Goal: Transaction & Acquisition: Book appointment/travel/reservation

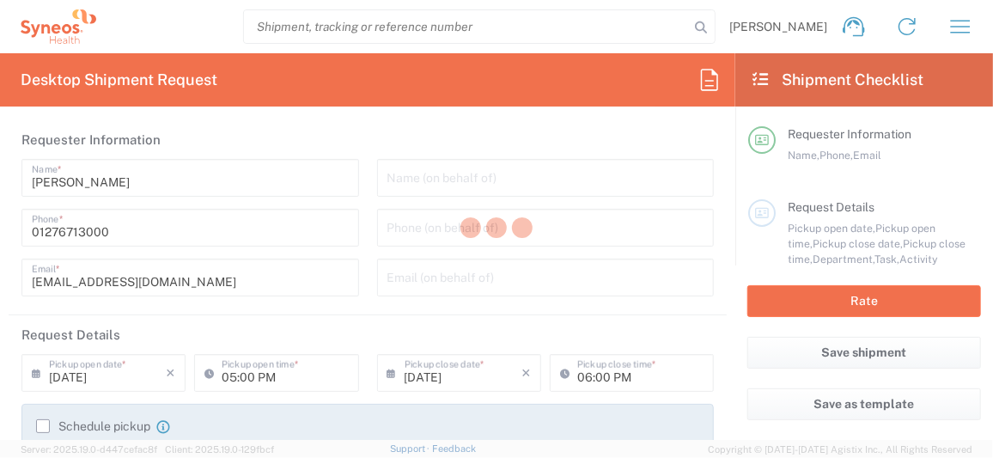
type input "Department"
type input "[GEOGRAPHIC_DATA]"
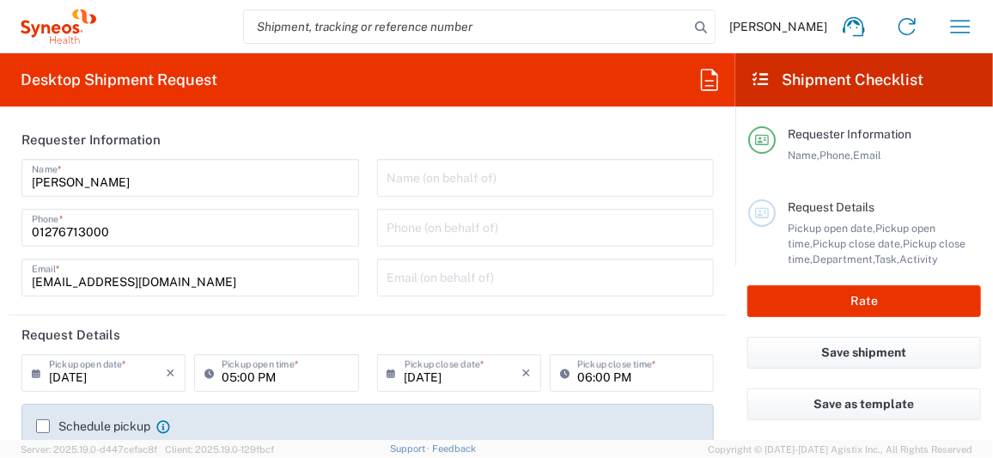
type input "[GEOGRAPHIC_DATA]"
type input "Syneos Health UK Limited"
click at [961, 23] on icon "button" at bounding box center [960, 26] width 27 height 27
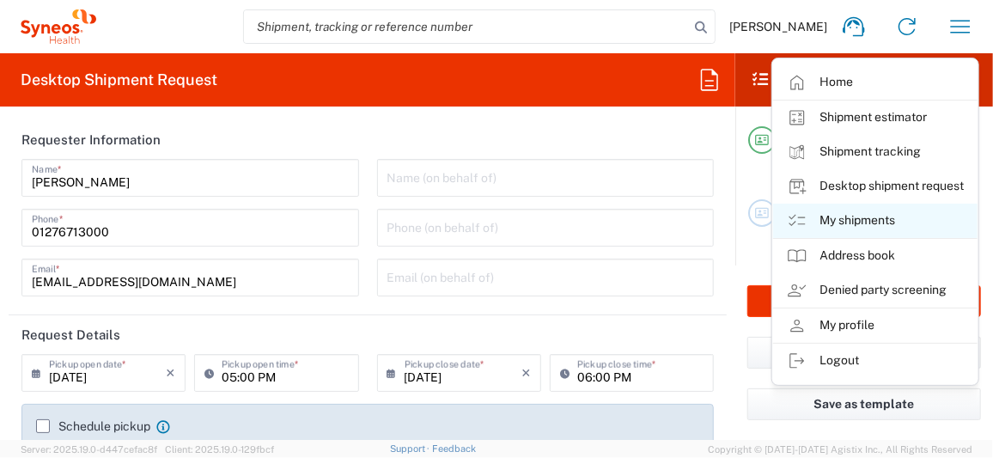
click at [847, 218] on link "My shipments" at bounding box center [875, 221] width 204 height 34
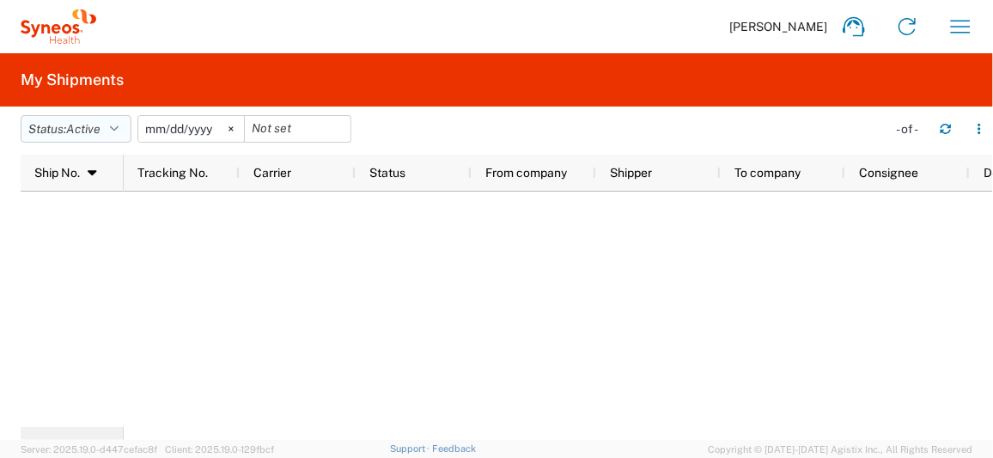
click at [119, 126] on icon "button" at bounding box center [114, 129] width 9 height 12
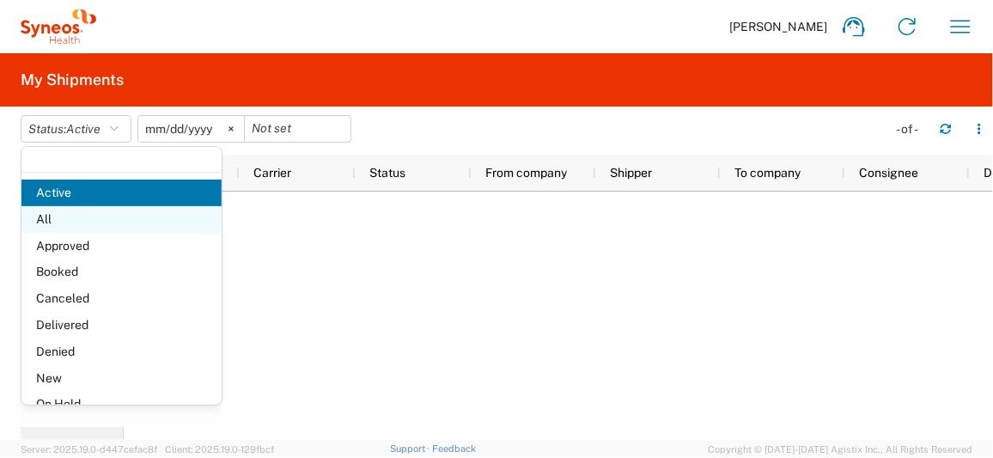
click at [79, 214] on span "All" at bounding box center [121, 219] width 200 height 27
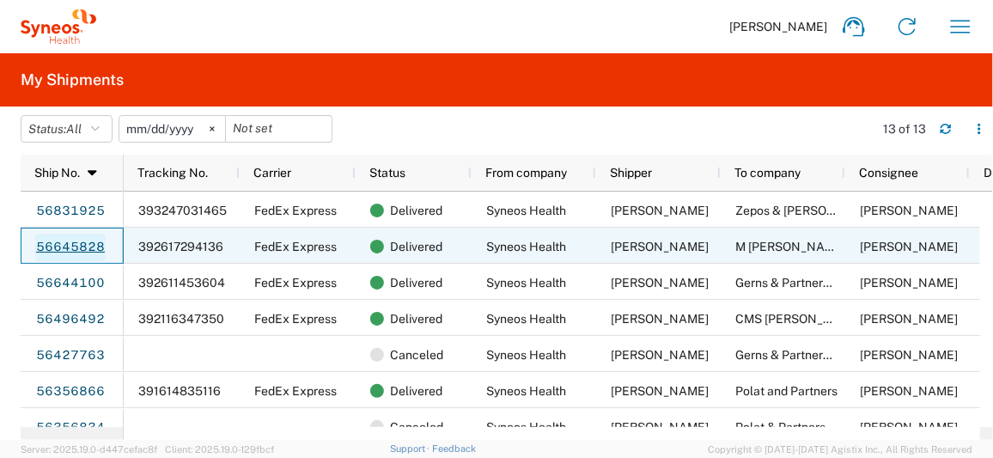
click at [74, 249] on link "56645828" at bounding box center [70, 247] width 70 height 27
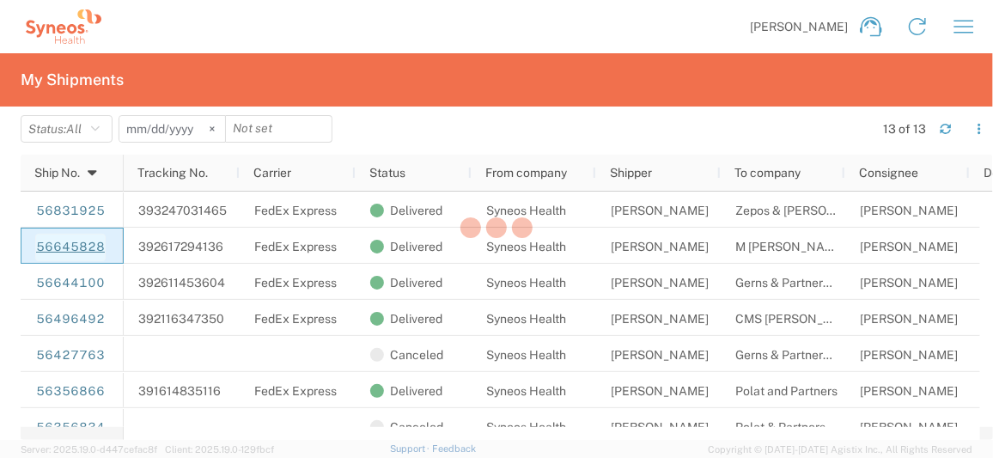
click at [74, 249] on div at bounding box center [496, 229] width 993 height 458
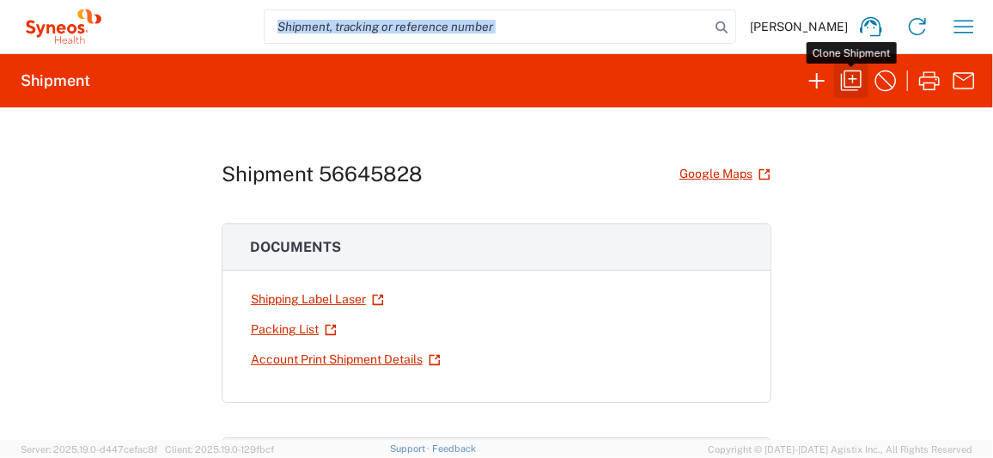
click at [854, 84] on icon "button" at bounding box center [850, 80] width 27 height 27
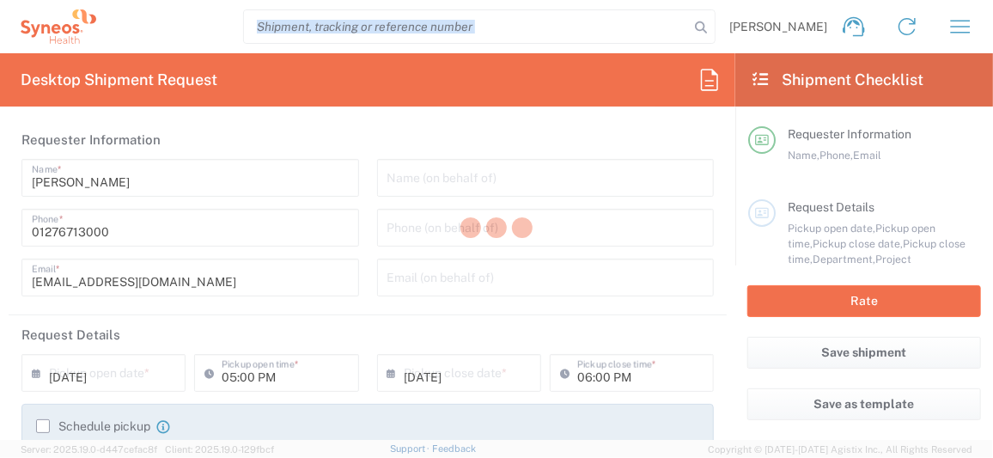
type input "12:00 PM"
type input "04:00 PM"
type textarea "[EMAIL_ADDRESS][DOMAIN_NAME]"
type input "Syneos Health UK Limited"
type input "Syneos Health"
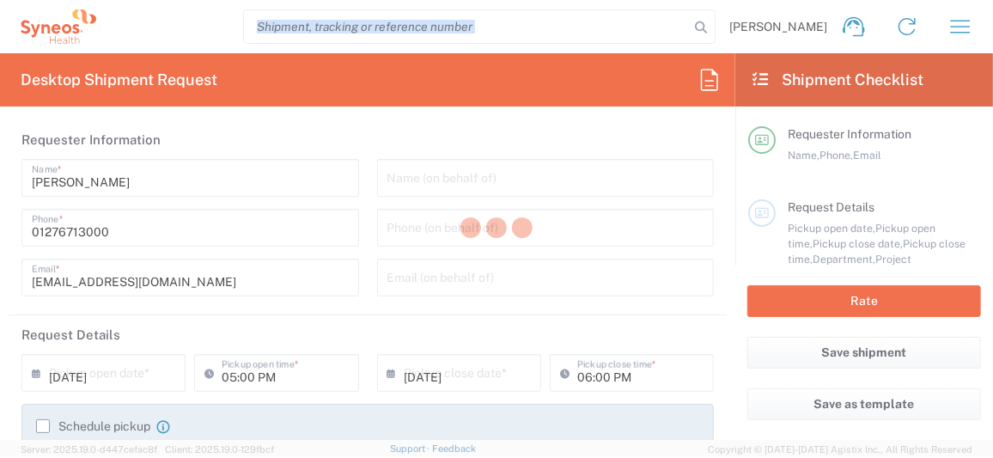
type input "[STREET_ADDRESS],"
type input "[GEOGRAPHIC_DATA]"
type input "GU14 7BF"
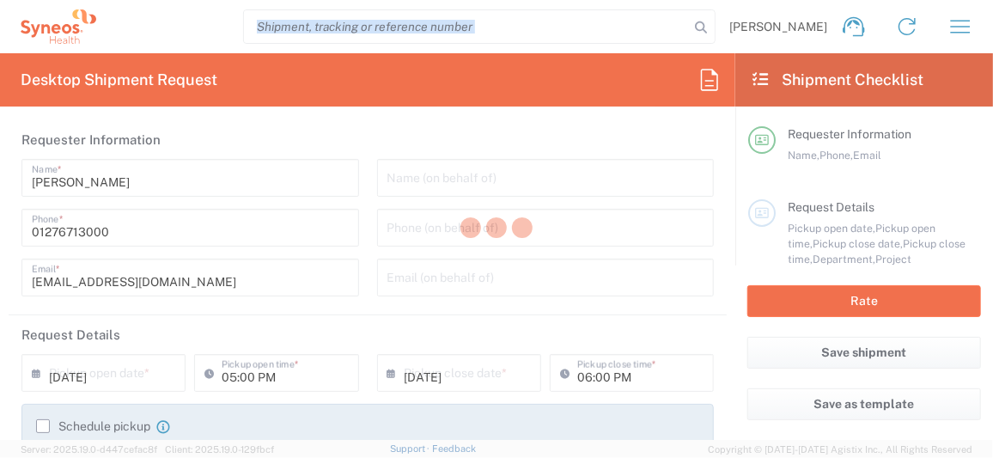
type input "[PERSON_NAME]"
type input "01276713000"
type input "[EMAIL_ADDRESS][DOMAIN_NAME]"
type input "M [PERSON_NAME] Notary"
type input "[STREET_ADDRESS]"
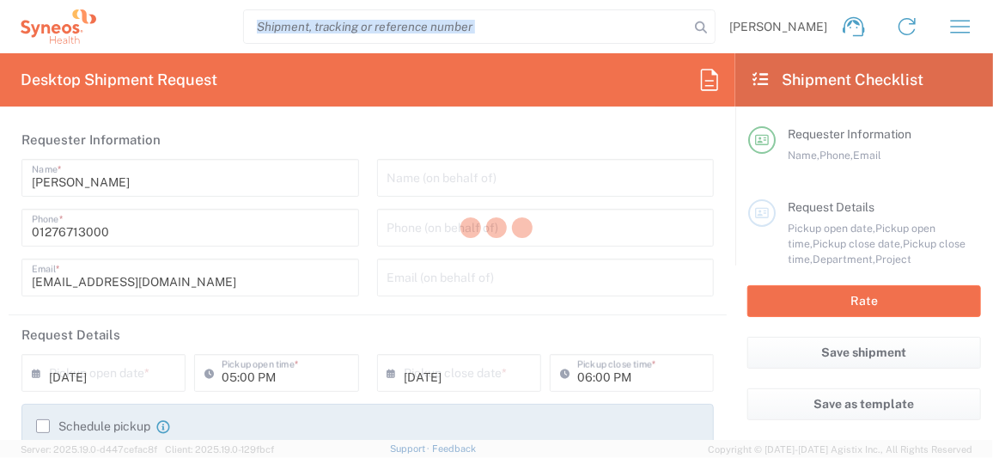
type input "[GEOGRAPHIC_DATA]"
type input "Reading"
type input "[GEOGRAPHIC_DATA]"
type input "RG8 8DA"
type input "[PERSON_NAME]"
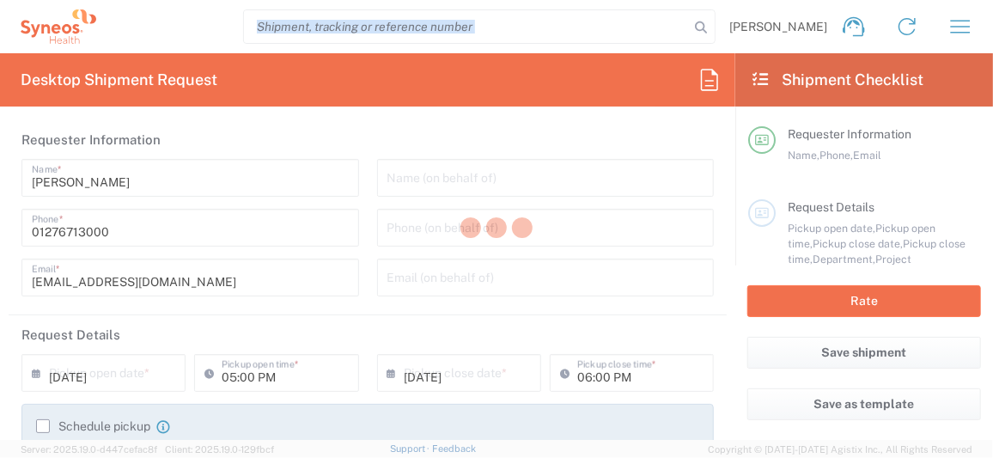
type input "[PHONE_NUMBER]"
type input "[PERSON_NAME][EMAIL_ADDRESS][PERSON_NAME][DOMAIN_NAME]"
type input "Sender/Shipper"
type input "Not Sold"
type input "Sender/Shipper"
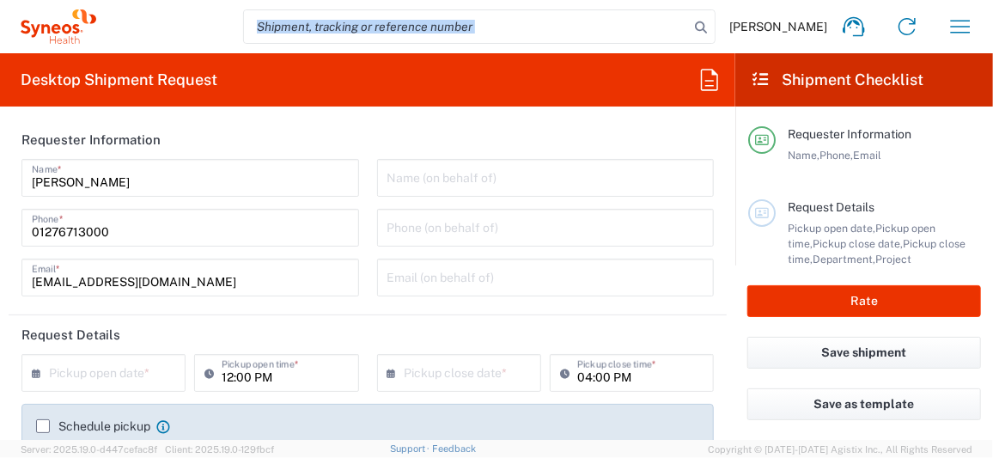
type input "[GEOGRAPHIC_DATA]"
type input "Envelope"
type input "8200 DEPARTMENTAL EXPENSE"
type input "8200"
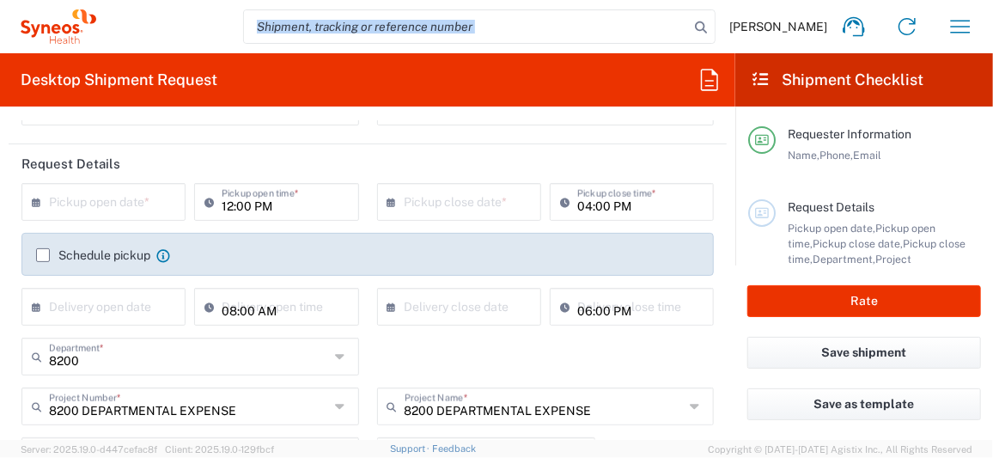
scroll to position [85, 0]
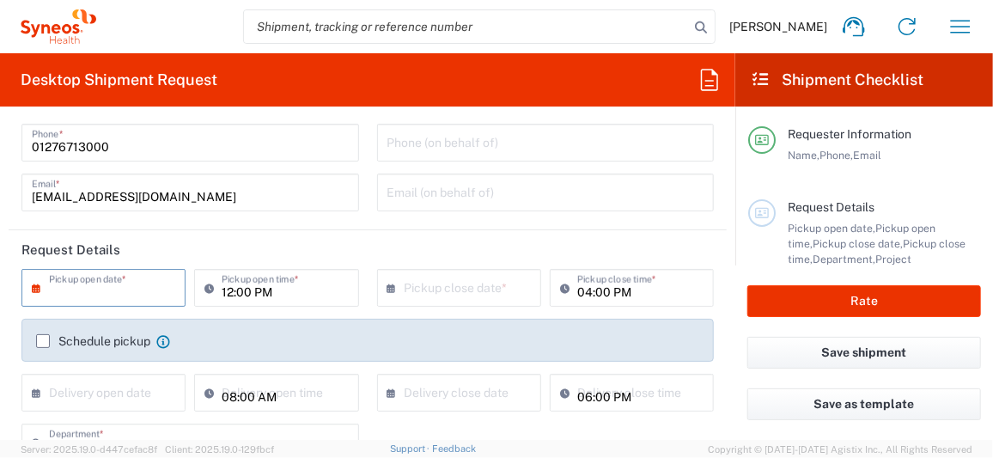
click at [123, 289] on input "text" at bounding box center [107, 286] width 117 height 30
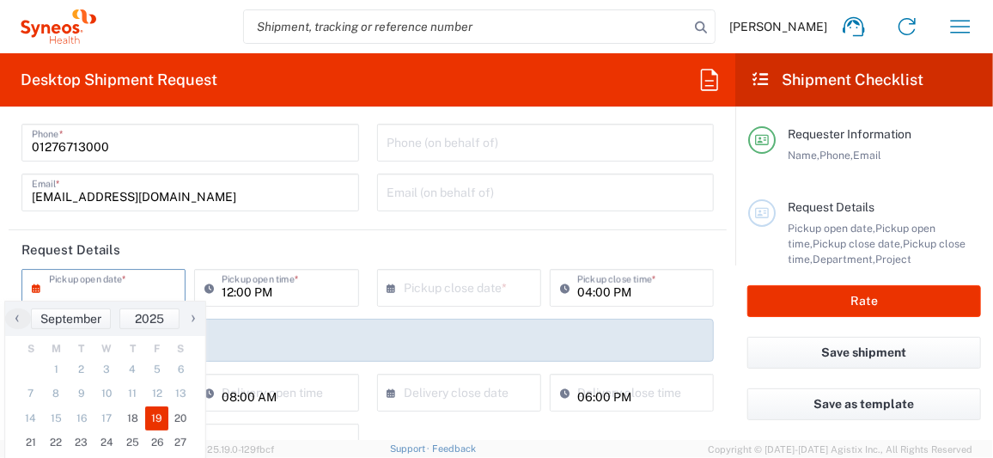
click at [151, 410] on span "19" at bounding box center [157, 418] width 24 height 24
type input "[DATE]"
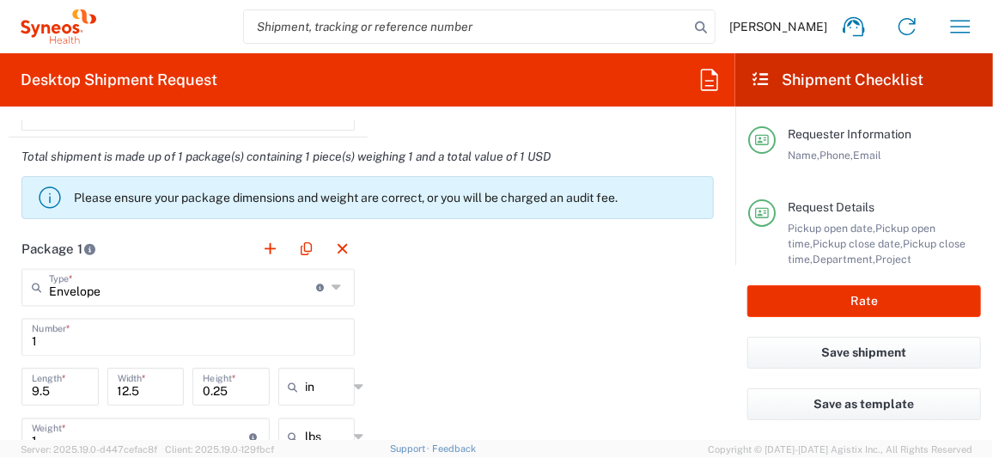
scroll to position [1545, 0]
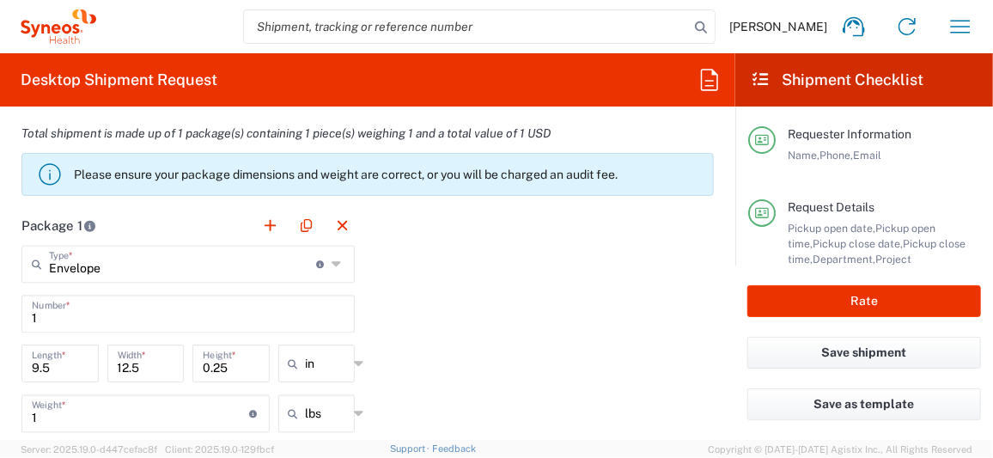
click at [312, 326] on div "1 Number *" at bounding box center [187, 314] width 333 height 38
click at [336, 369] on input "text" at bounding box center [327, 363] width 43 height 27
click at [300, 271] on span "in" at bounding box center [311, 268] width 72 height 27
click at [355, 357] on icon at bounding box center [359, 363] width 9 height 27
click at [302, 268] on span "cm" at bounding box center [311, 268] width 72 height 27
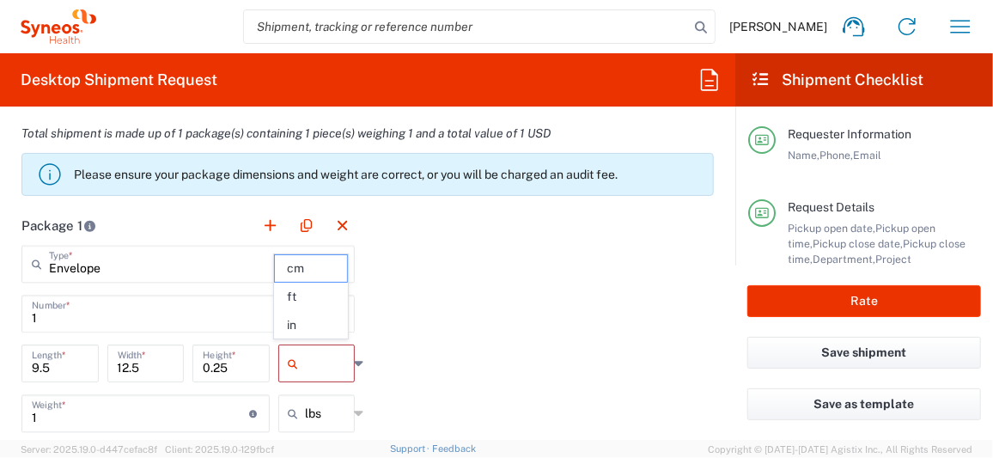
type input "24.13"
type input "31.75"
type input "0.64"
type input "cm"
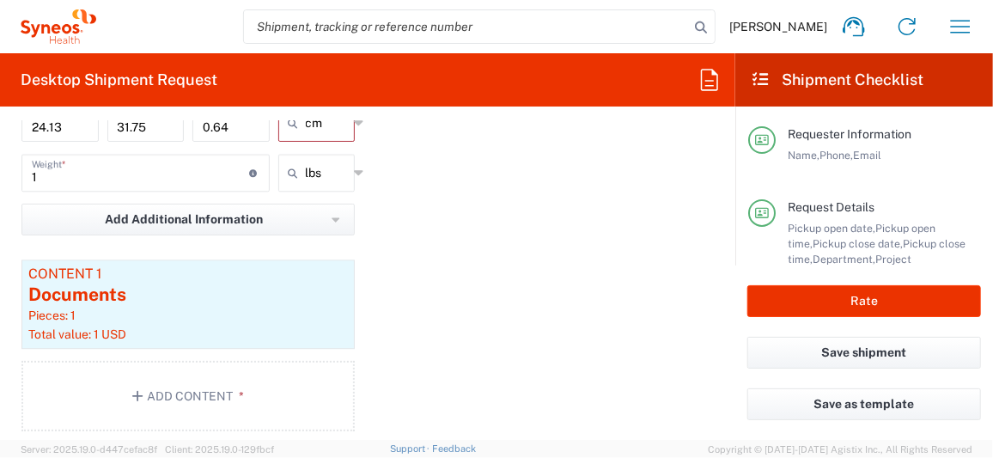
scroll to position [1804, 0]
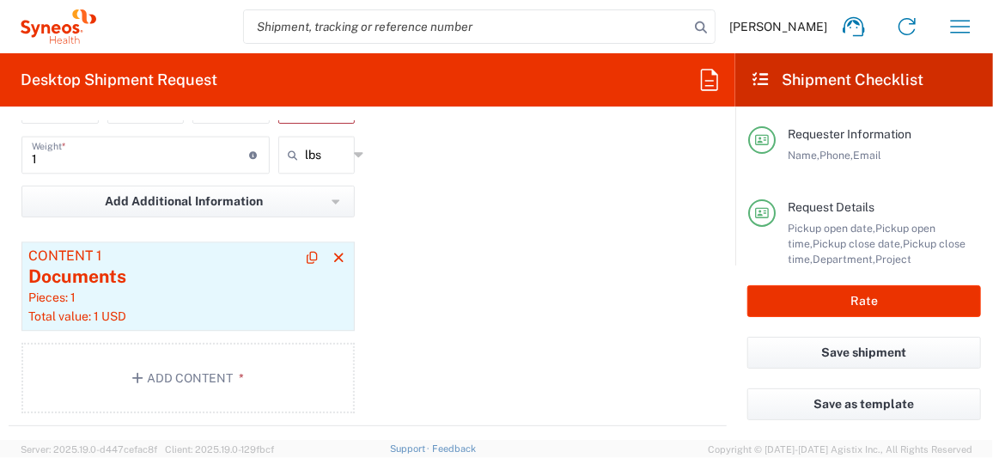
click at [193, 289] on div "Pieces: 1" at bounding box center [188, 296] width 320 height 15
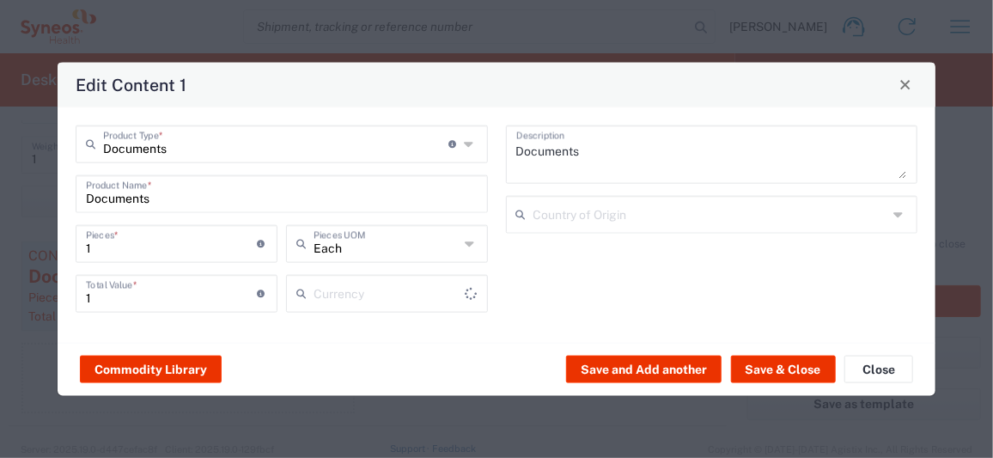
type input "US Dollar"
click at [770, 364] on button "Save & Close" at bounding box center [783, 369] width 105 height 27
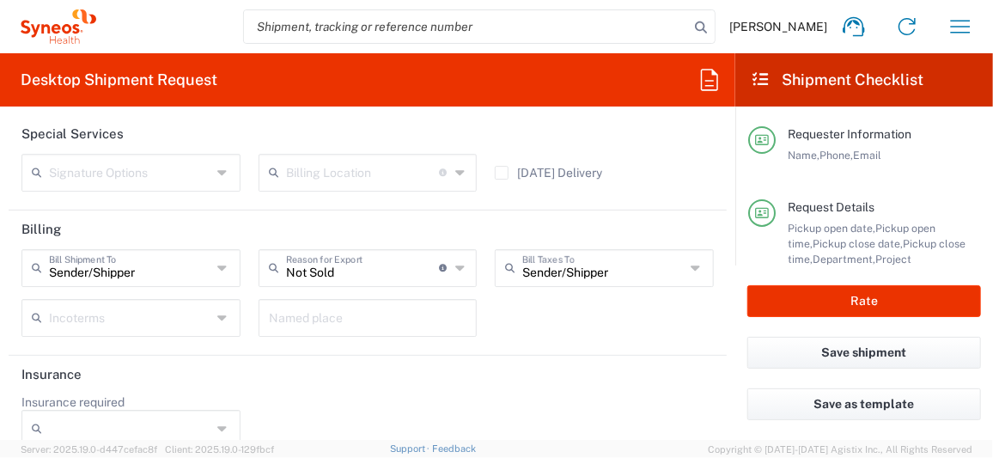
scroll to position [2372, 0]
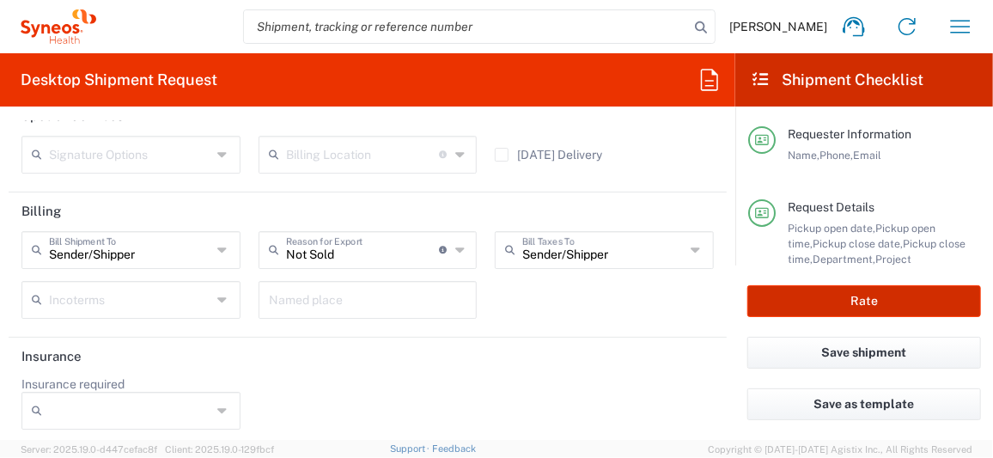
click at [832, 309] on button "Rate" at bounding box center [864, 301] width 234 height 32
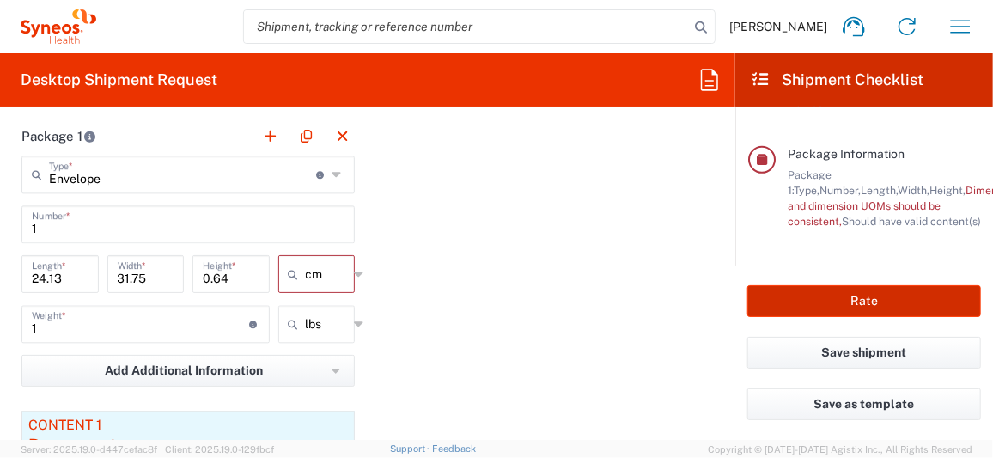
scroll to position [1599, 0]
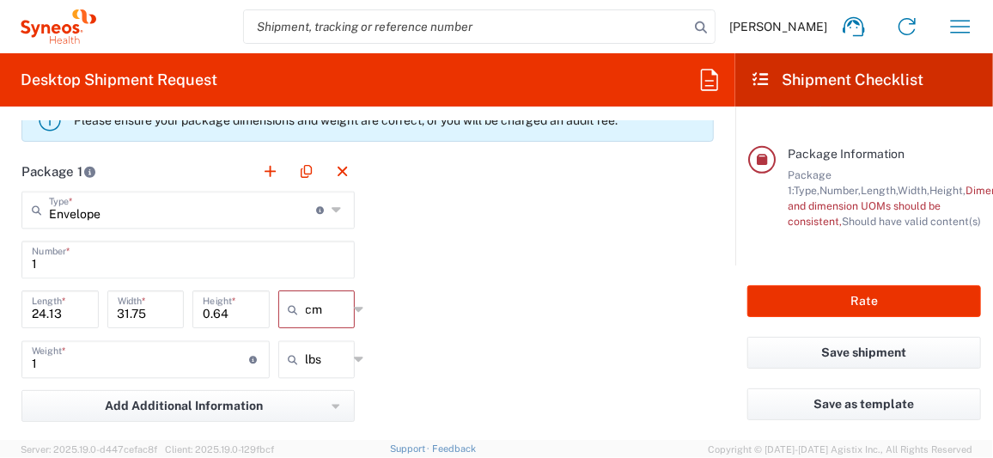
click at [355, 354] on icon at bounding box center [359, 358] width 9 height 27
click at [314, 399] on span "lbs" at bounding box center [311, 392] width 72 height 27
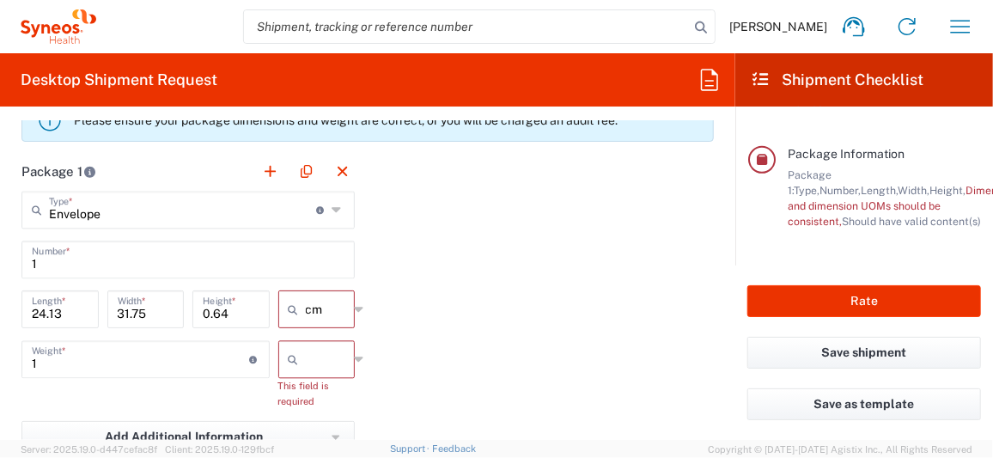
click at [355, 354] on icon at bounding box center [359, 358] width 9 height 27
click at [301, 416] on span "lbs" at bounding box center [311, 420] width 72 height 27
type input "lbs"
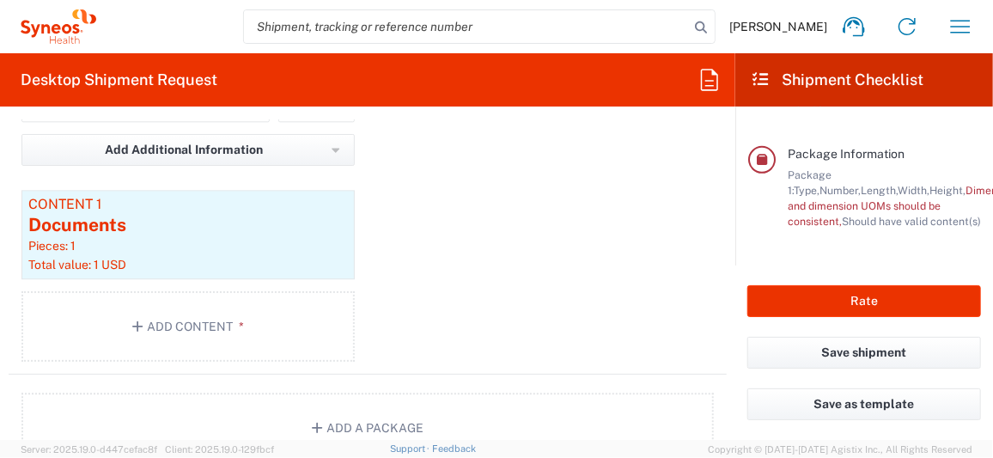
scroll to position [1857, 0]
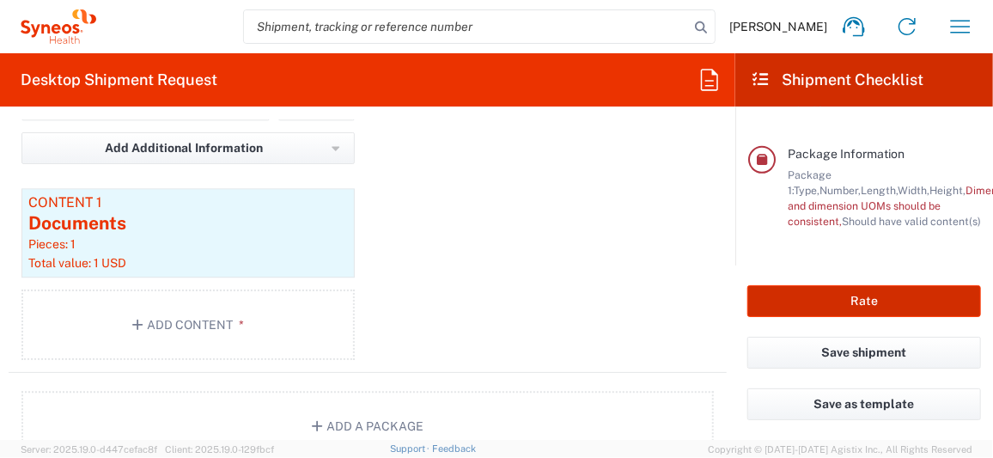
click at [867, 302] on button "Rate" at bounding box center [864, 301] width 234 height 32
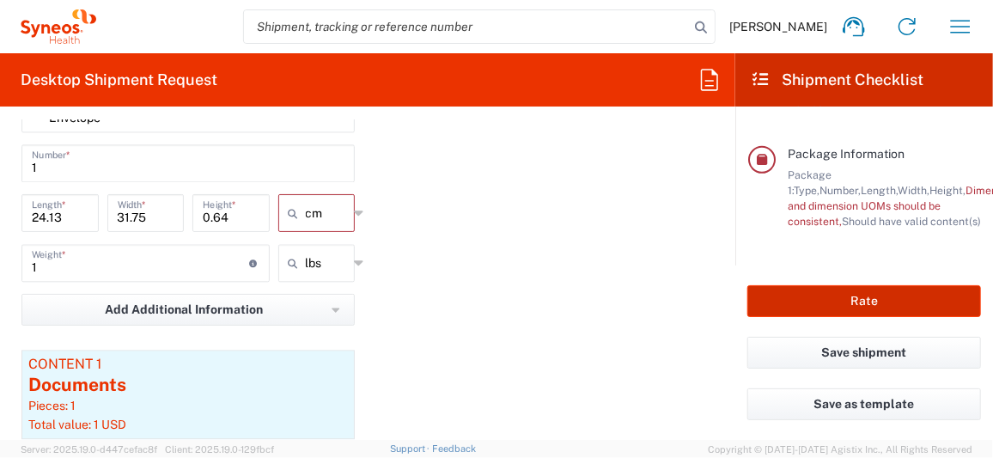
scroll to position [1599, 0]
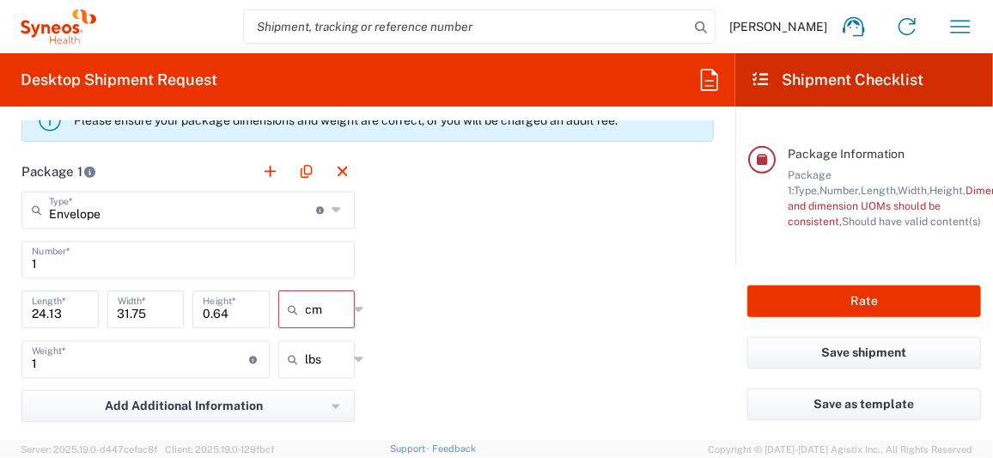
click at [355, 304] on icon at bounding box center [359, 308] width 9 height 27
type input "cm"
click at [300, 392] on span "in" at bounding box center [311, 399] width 72 height 27
type input "9.5"
type input "12.5"
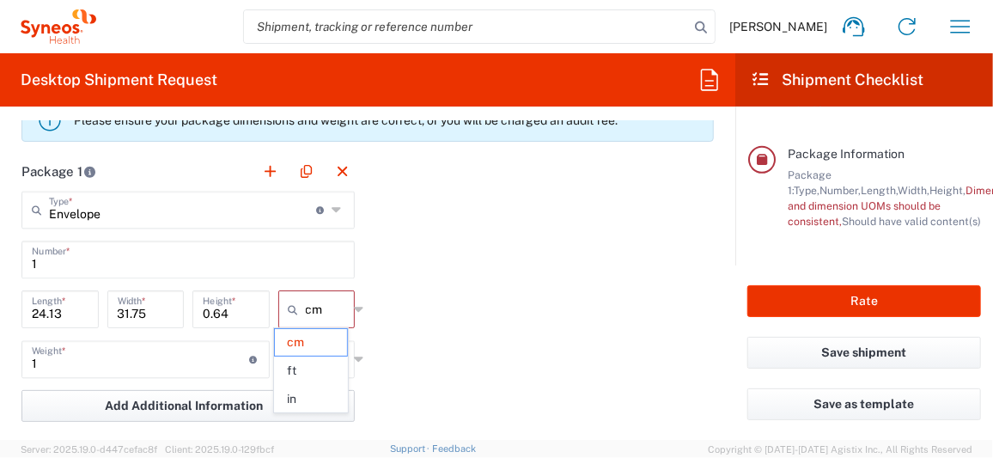
type input "0.25"
type input "in"
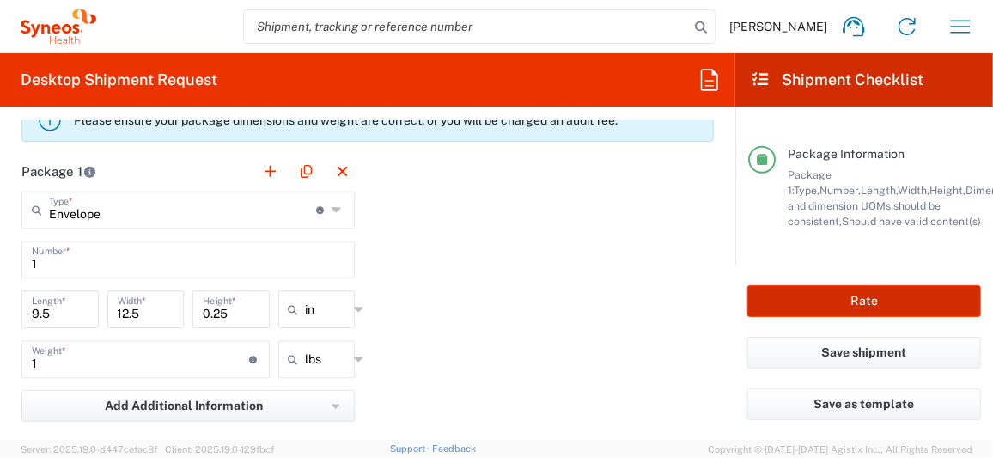
click at [851, 305] on button "Rate" at bounding box center [864, 301] width 234 height 32
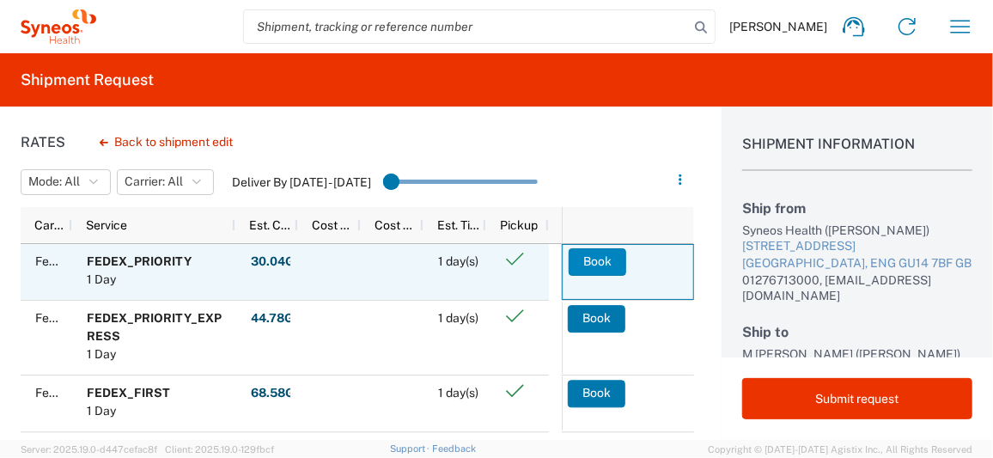
click at [573, 259] on button "Book" at bounding box center [598, 261] width 58 height 27
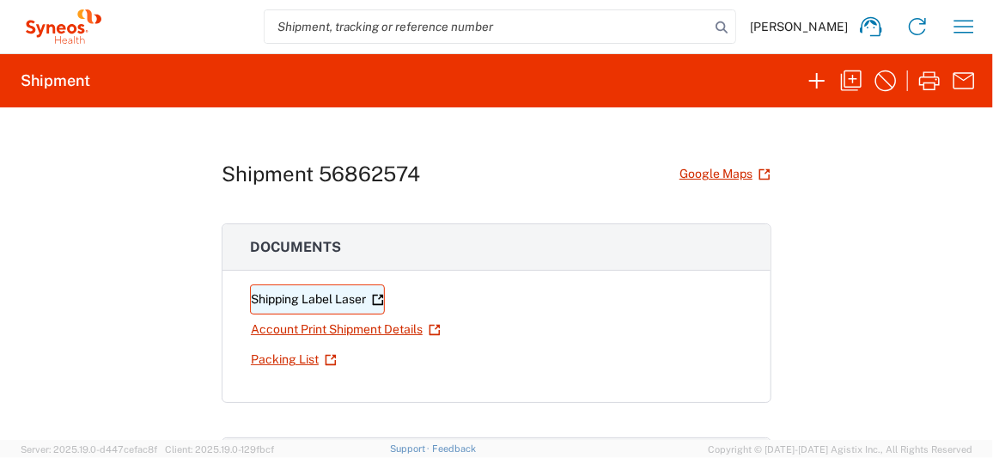
click at [263, 295] on link "Shipping Label Laser" at bounding box center [317, 299] width 135 height 30
